Goal: Information Seeking & Learning: Find specific fact

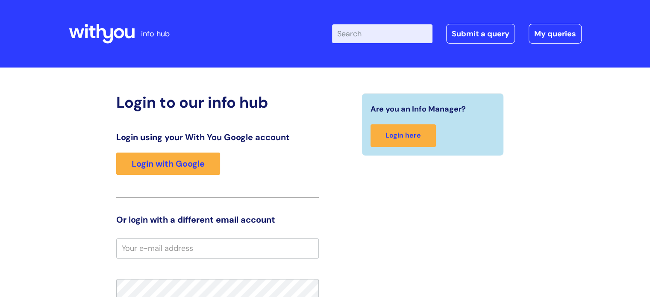
click at [185, 254] on input "email" at bounding box center [217, 248] width 202 height 20
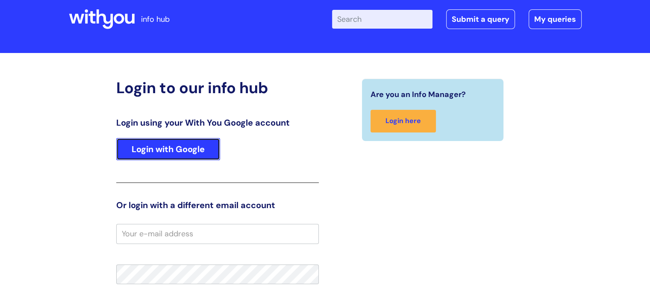
click at [191, 156] on link "Login with Google" at bounding box center [168, 149] width 104 height 22
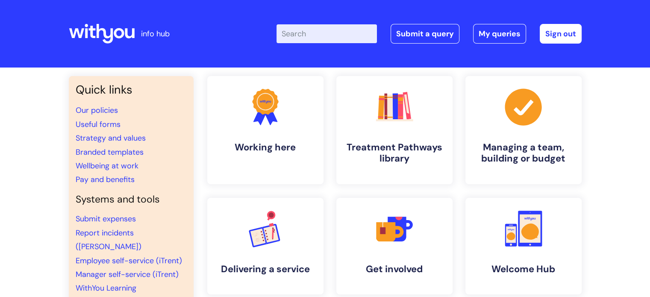
click at [338, 33] on input "Enter your search term here..." at bounding box center [326, 33] width 100 height 19
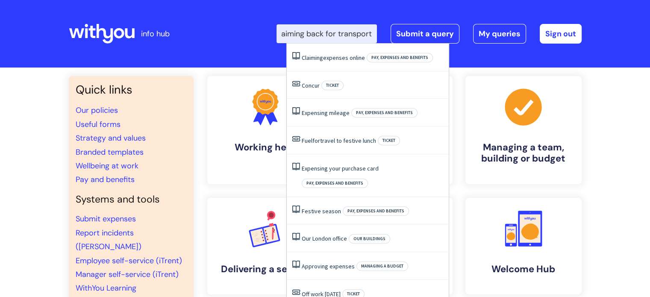
type input "concur claiming back for transport"
click button "Search" at bounding box center [0, 0] width 0 height 0
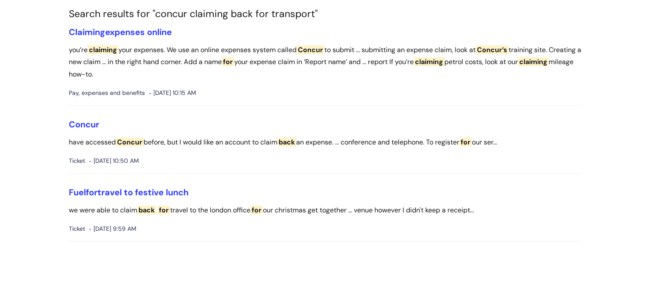
scroll to position [68, 0]
